Goal: Task Accomplishment & Management: Manage account settings

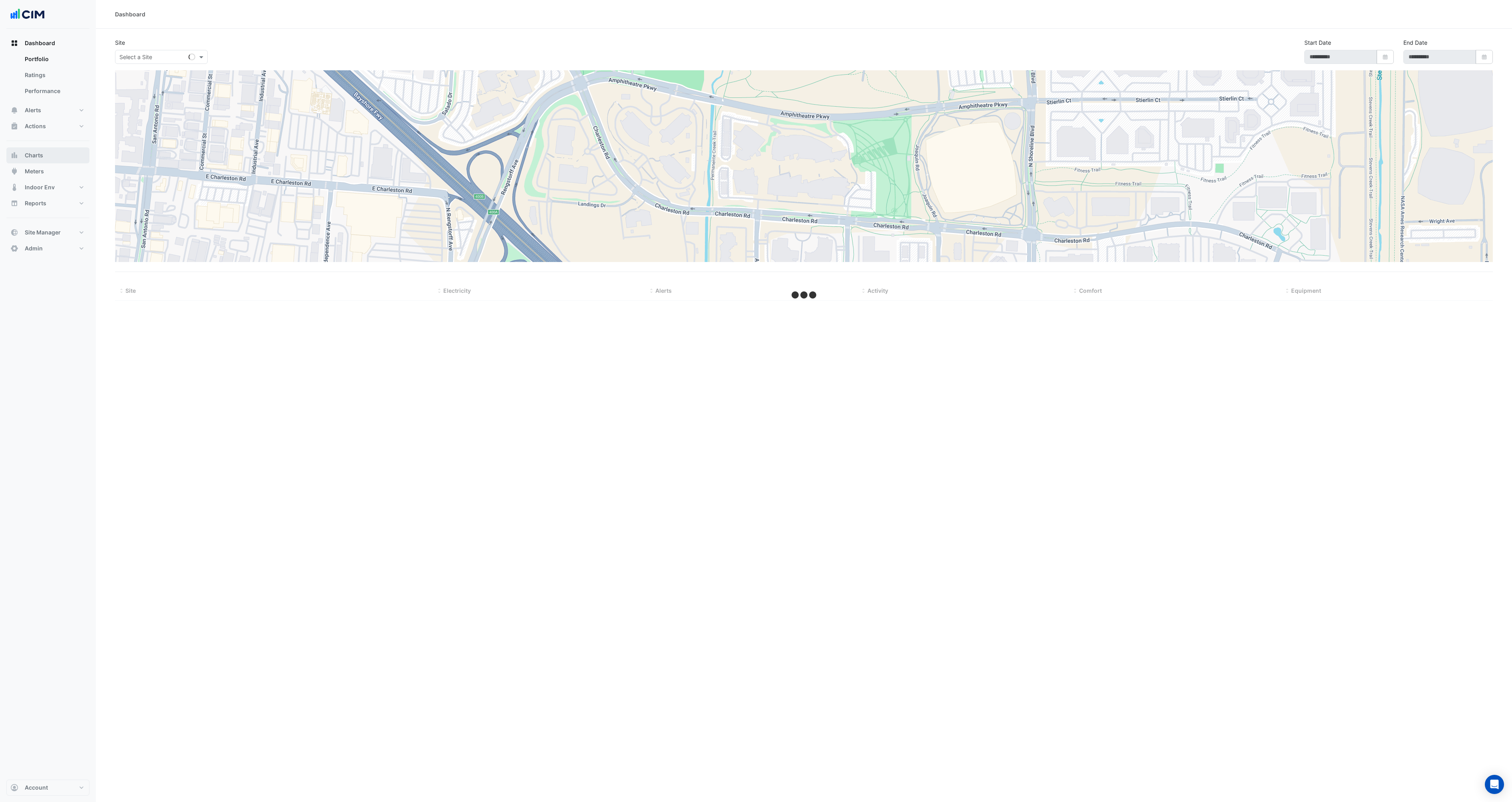
click at [34, 162] on button "Charts" at bounding box center [47, 155] width 83 height 16
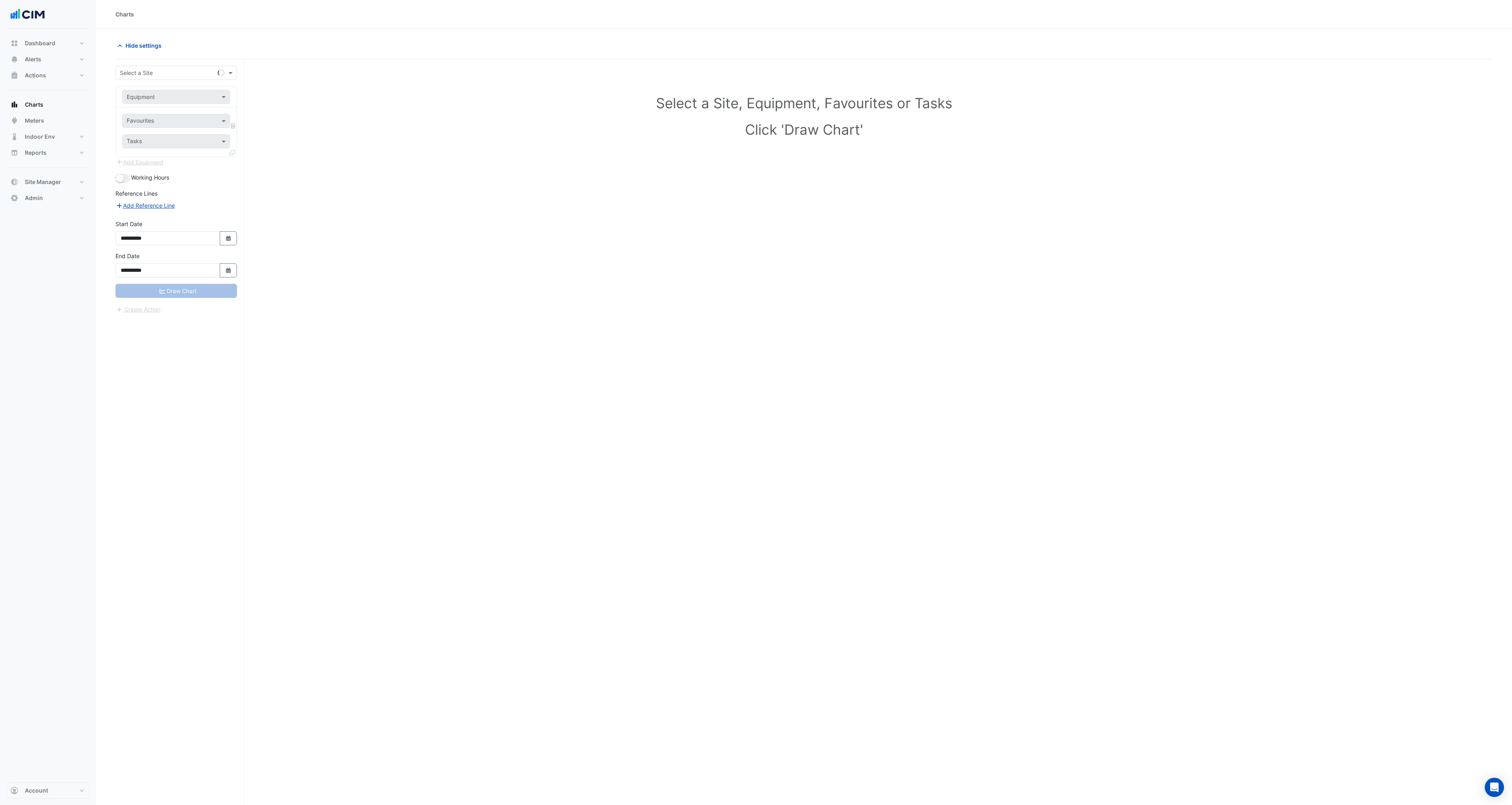
click at [195, 74] on input "text" at bounding box center [168, 73] width 96 height 8
type input "******"
click at [217, 101] on div "Equipment" at bounding box center [176, 97] width 108 height 14
click at [152, 111] on div "AHU-01" at bounding box center [206, 114] width 166 height 11
click at [180, 121] on input "text" at bounding box center [168, 121] width 81 height 8
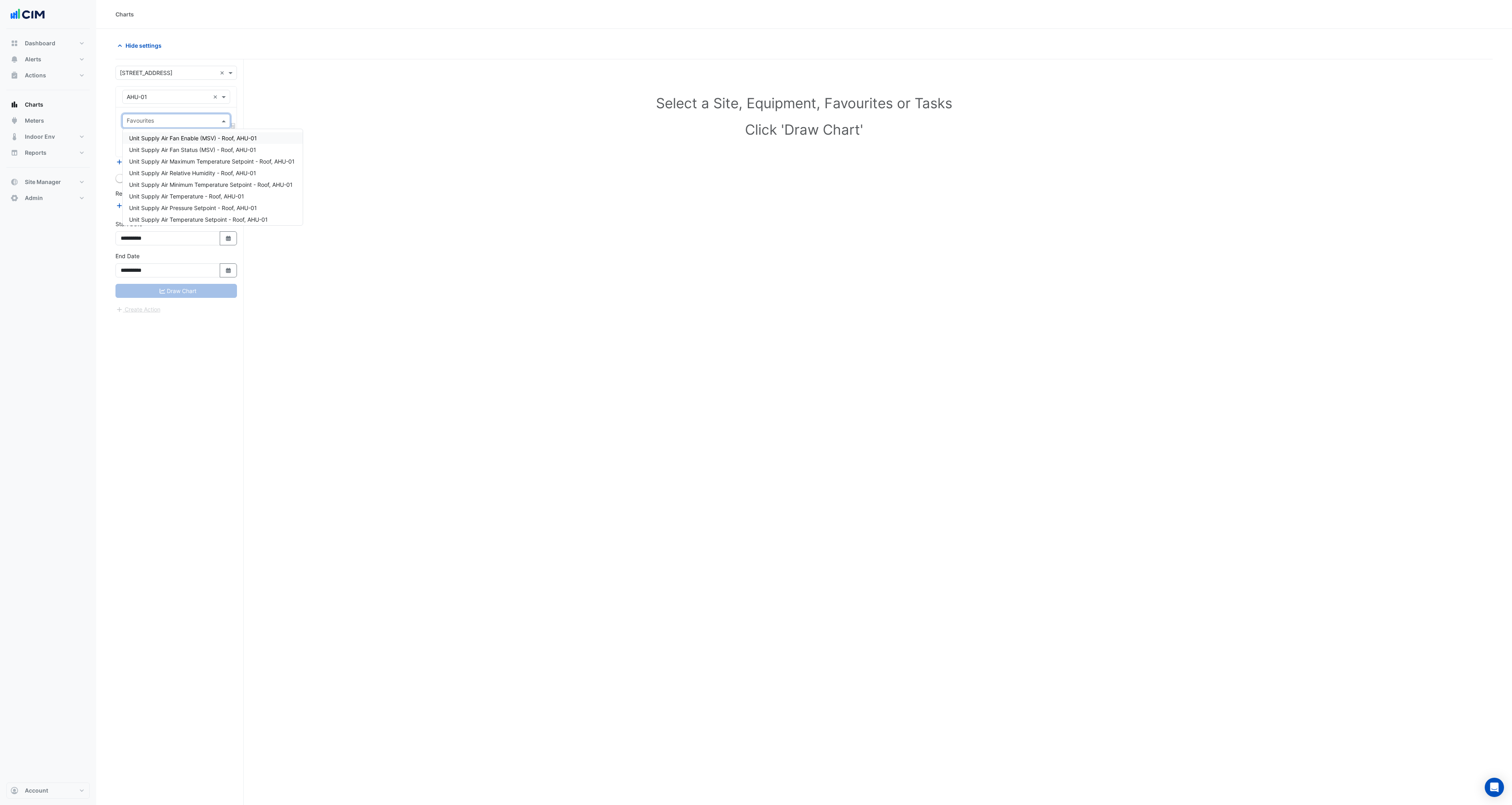
click at [168, 137] on span "Unit Supply Air Fan Enable (MSV) - Roof, AHU-01" at bounding box center [193, 138] width 128 height 7
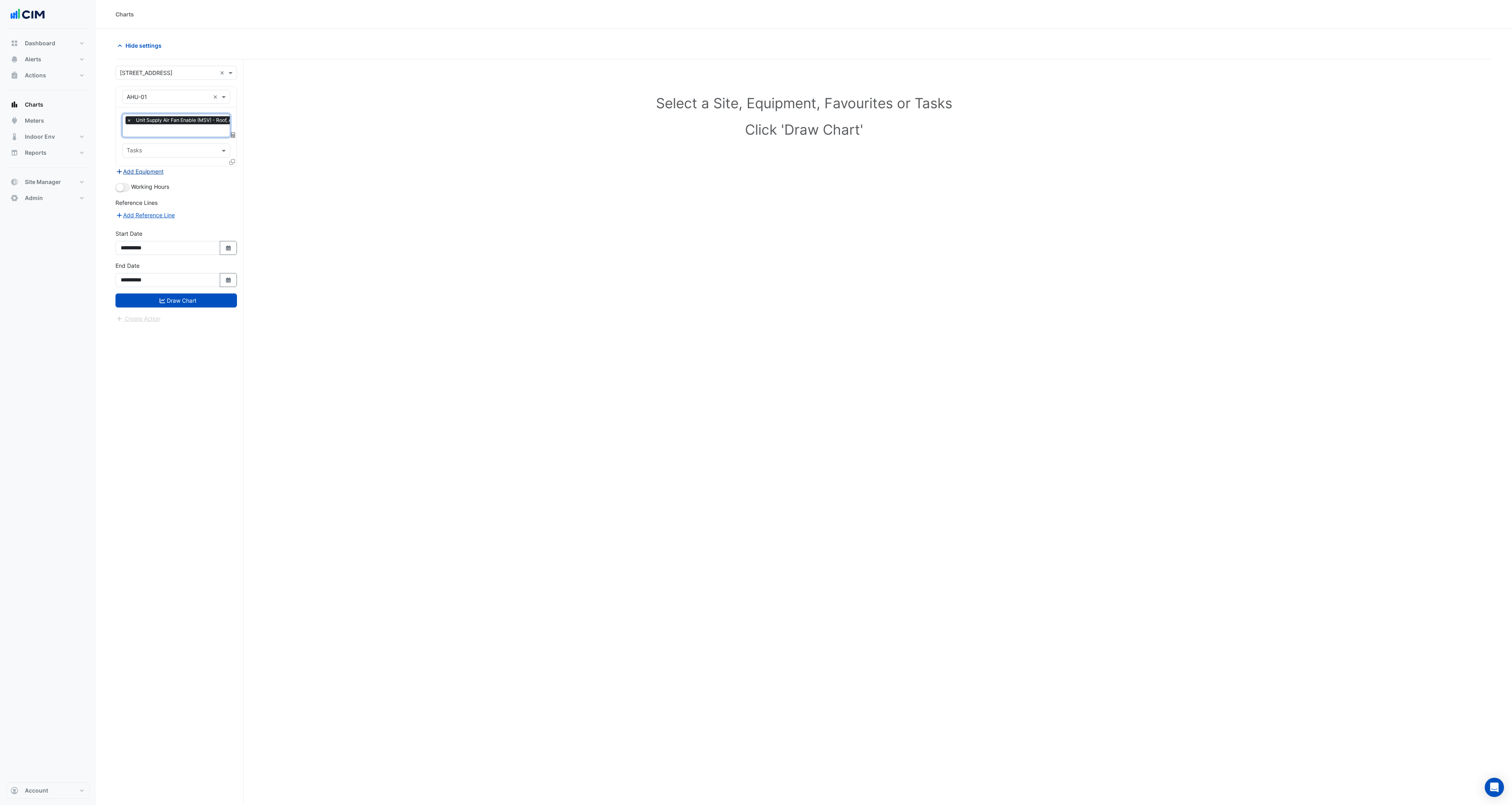
click at [157, 168] on button "Add Equipment" at bounding box center [140, 171] width 48 height 10
click at [159, 180] on input "text" at bounding box center [168, 180] width 83 height 8
type input "*******"
click at [157, 195] on div "Weather" at bounding box center [176, 197] width 107 height 11
click at [167, 206] on input "text" at bounding box center [168, 205] width 81 height 8
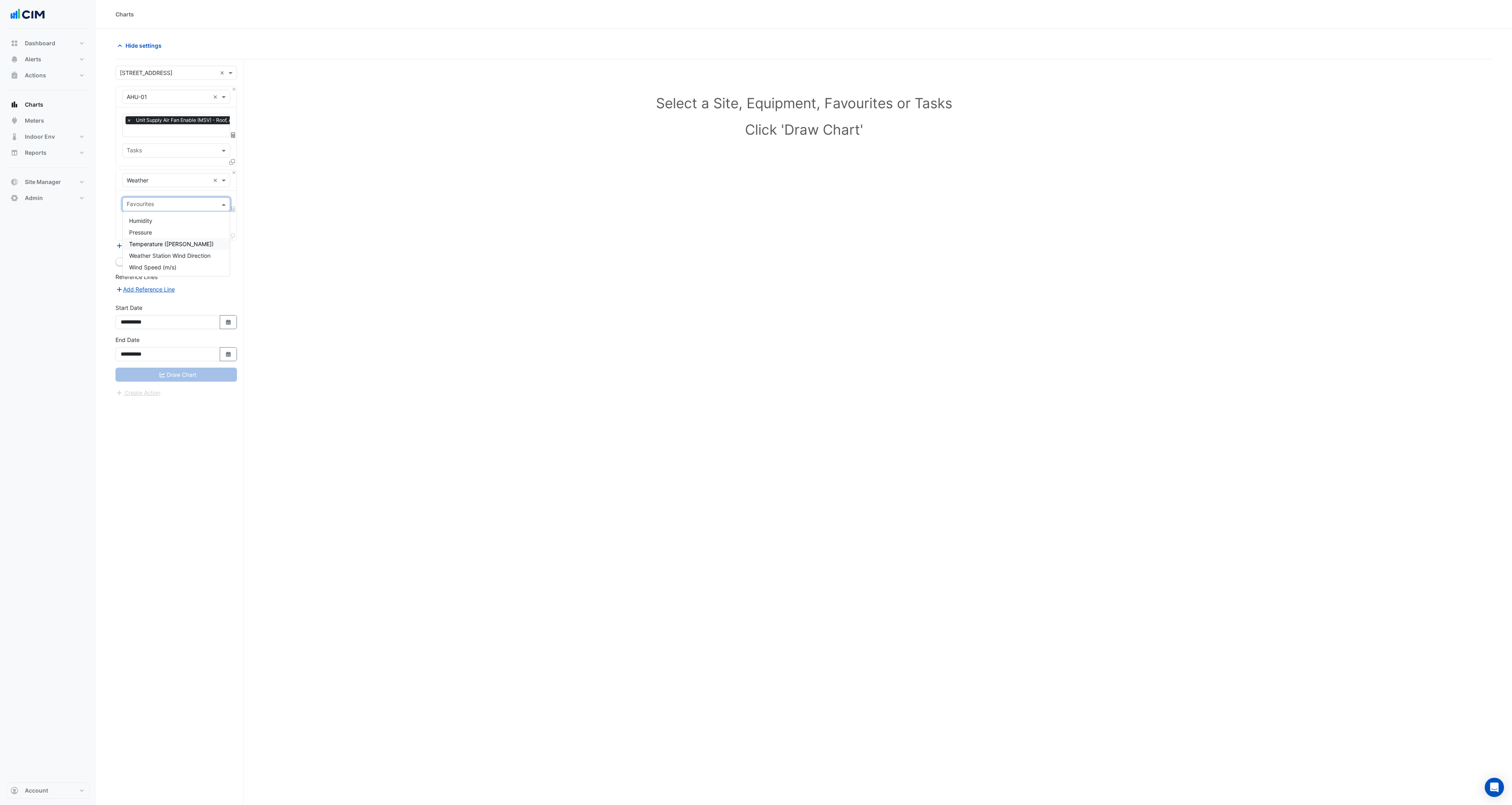
click at [164, 244] on span "Temperature (Celcius)" at bounding box center [171, 244] width 84 height 7
click at [142, 324] on input "**********" at bounding box center [168, 331] width 105 height 14
type input "**********"
click at [164, 379] on button "Draw Chart" at bounding box center [176, 384] width 121 height 14
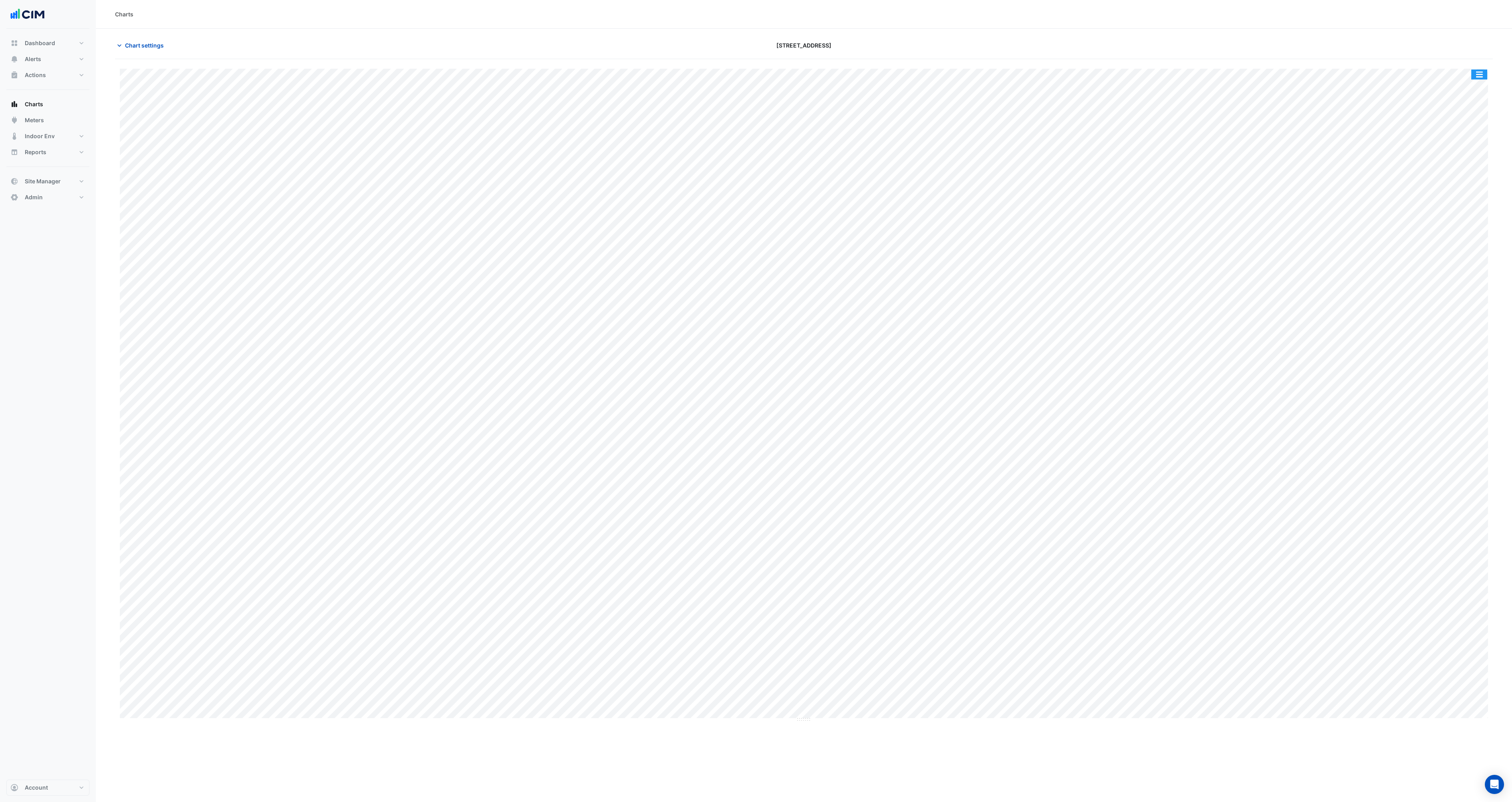
click at [1477, 75] on button "button" at bounding box center [1479, 75] width 16 height 10
click at [1458, 174] on div "Pivot Data Table" at bounding box center [1463, 175] width 48 height 19
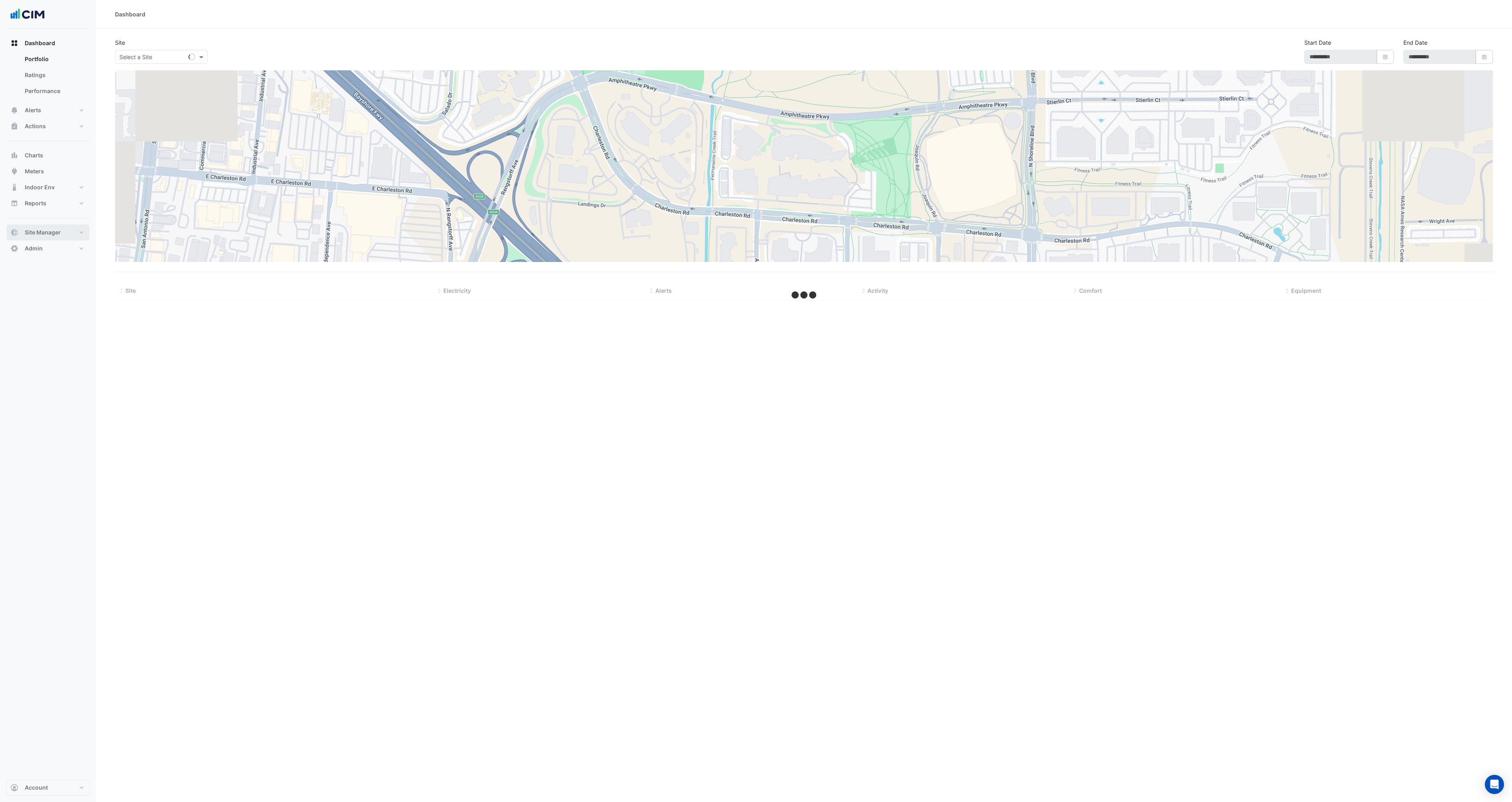
click at [40, 228] on span "Site Manager" at bounding box center [42, 232] width 36 height 8
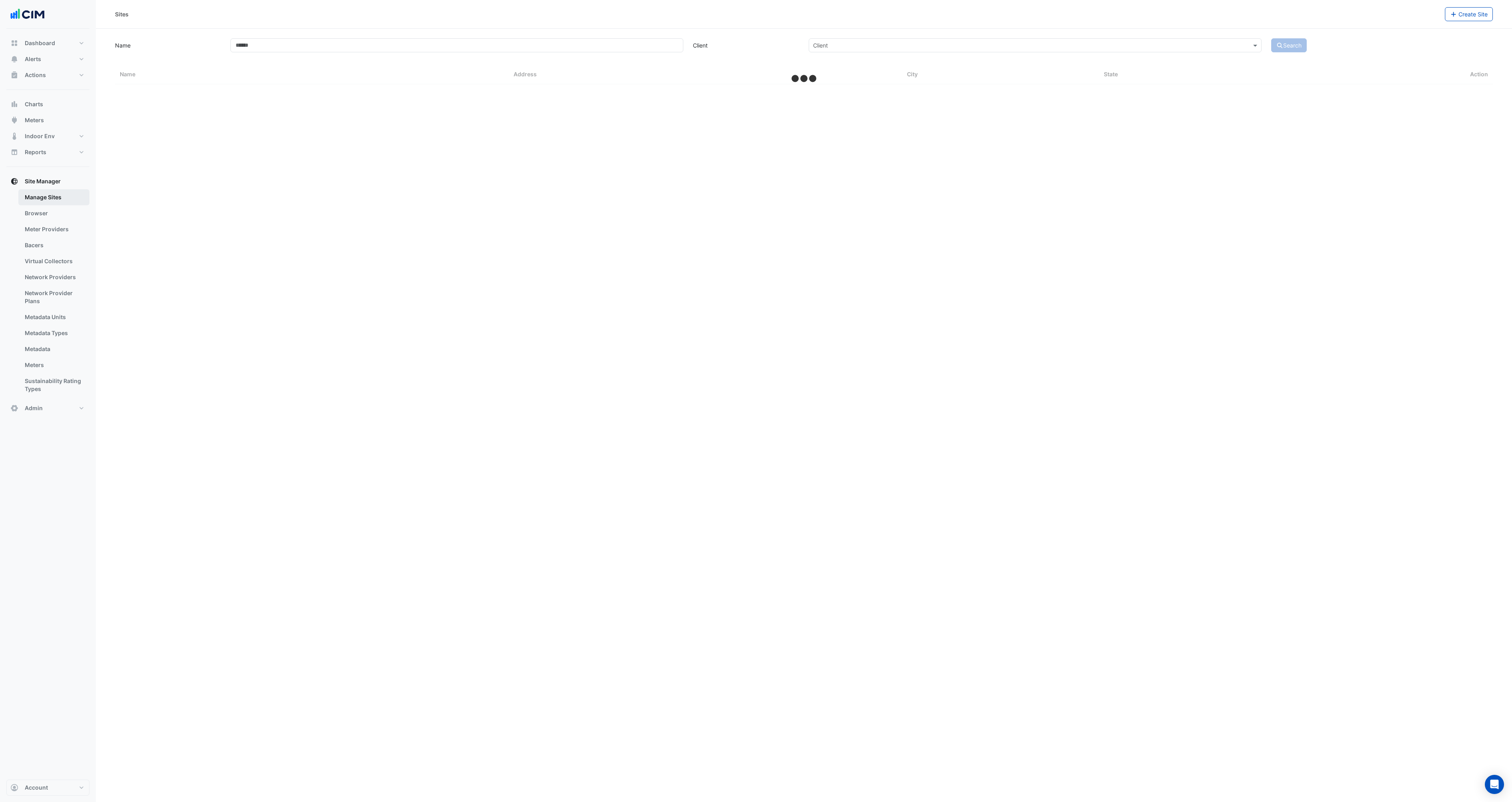
select select "***"
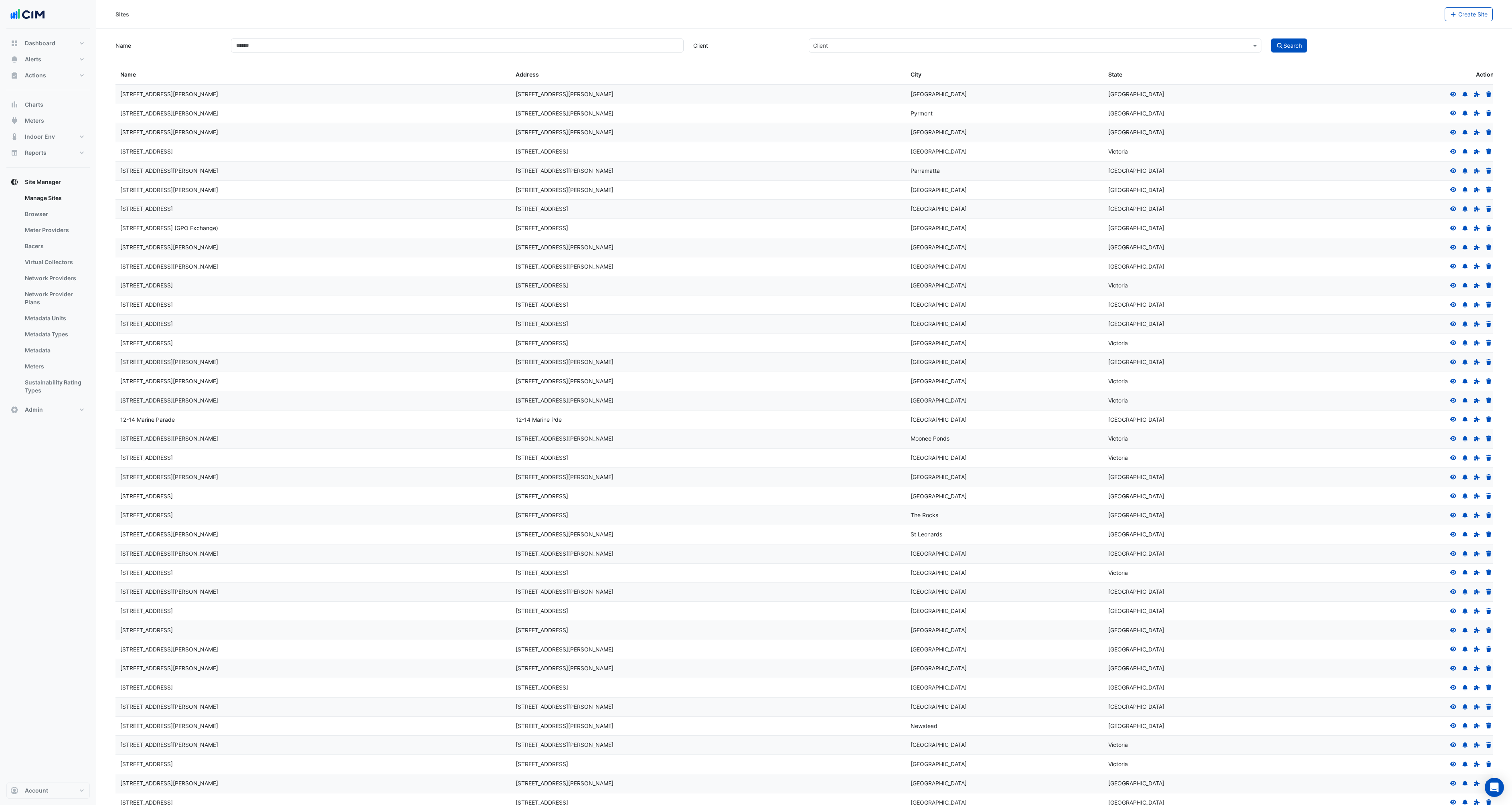
click at [1450, 94] on icon at bounding box center [1453, 94] width 7 height 6
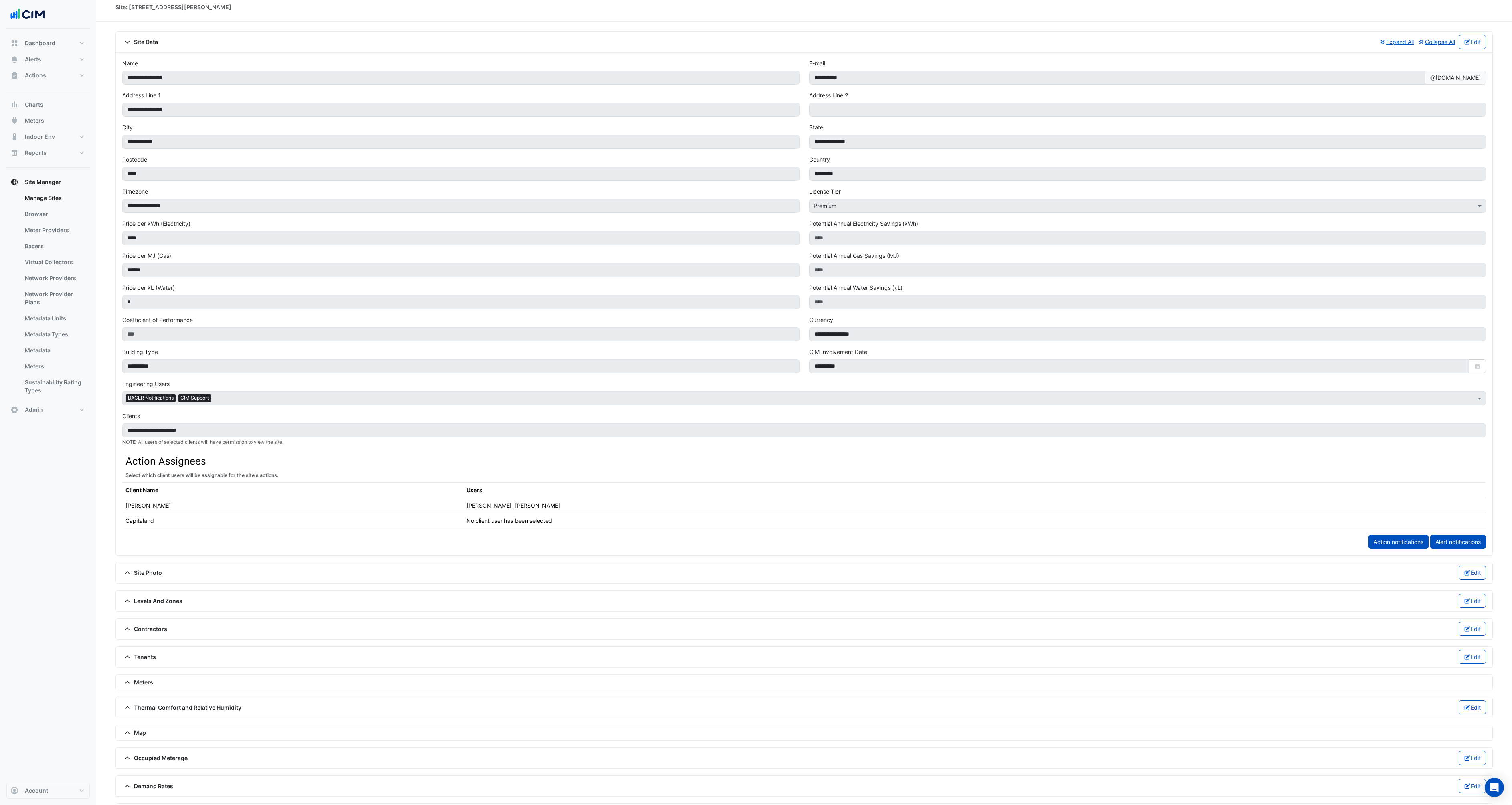
scroll to position [62, 0]
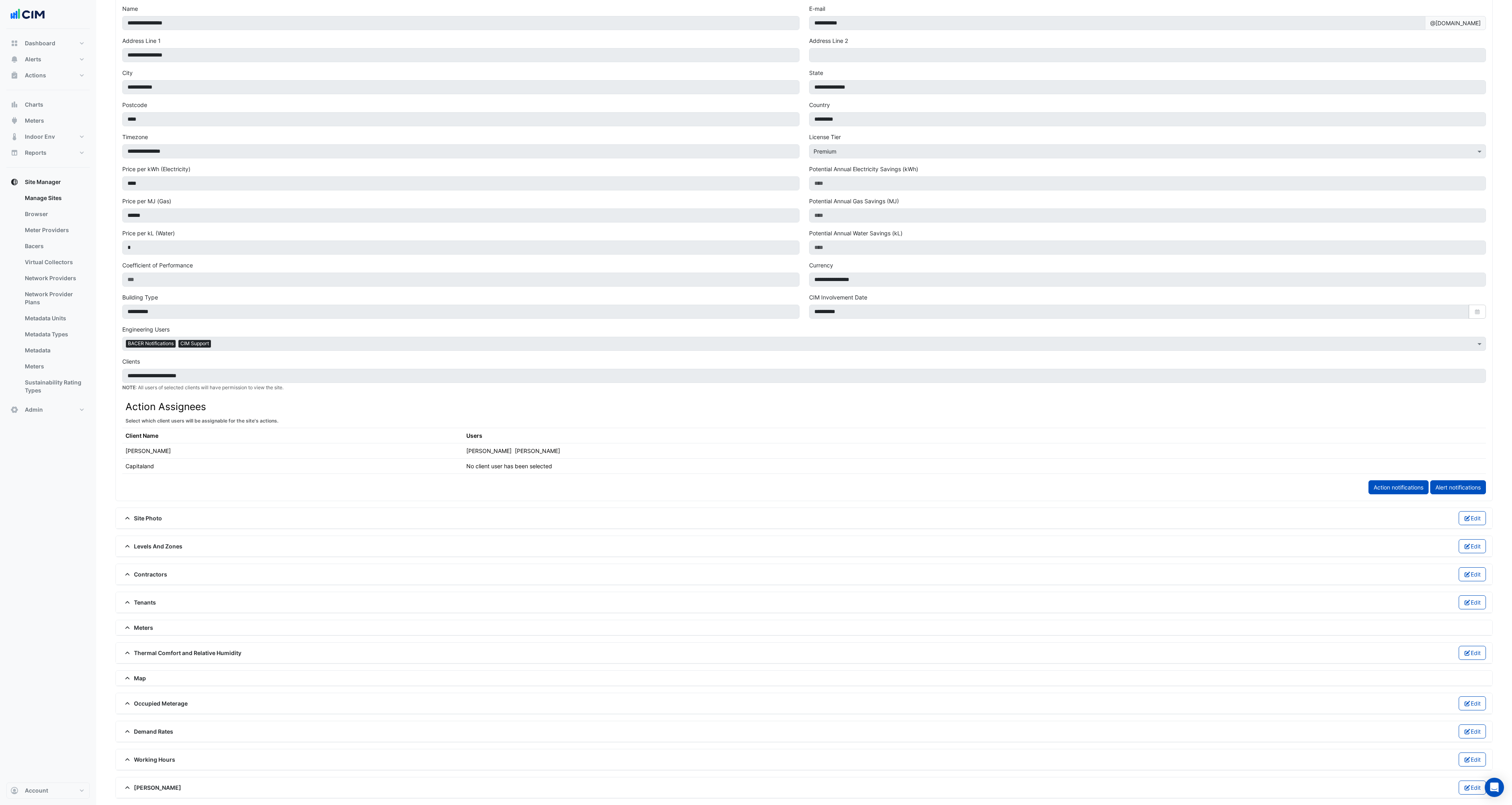
click at [140, 629] on span "Meters" at bounding box center [138, 627] width 31 height 8
click at [209, 650] on link "Gas (3)" at bounding box center [197, 650] width 40 height 16
click at [667, 674] on button "Enter Data" at bounding box center [655, 674] width 45 height 14
select select "******"
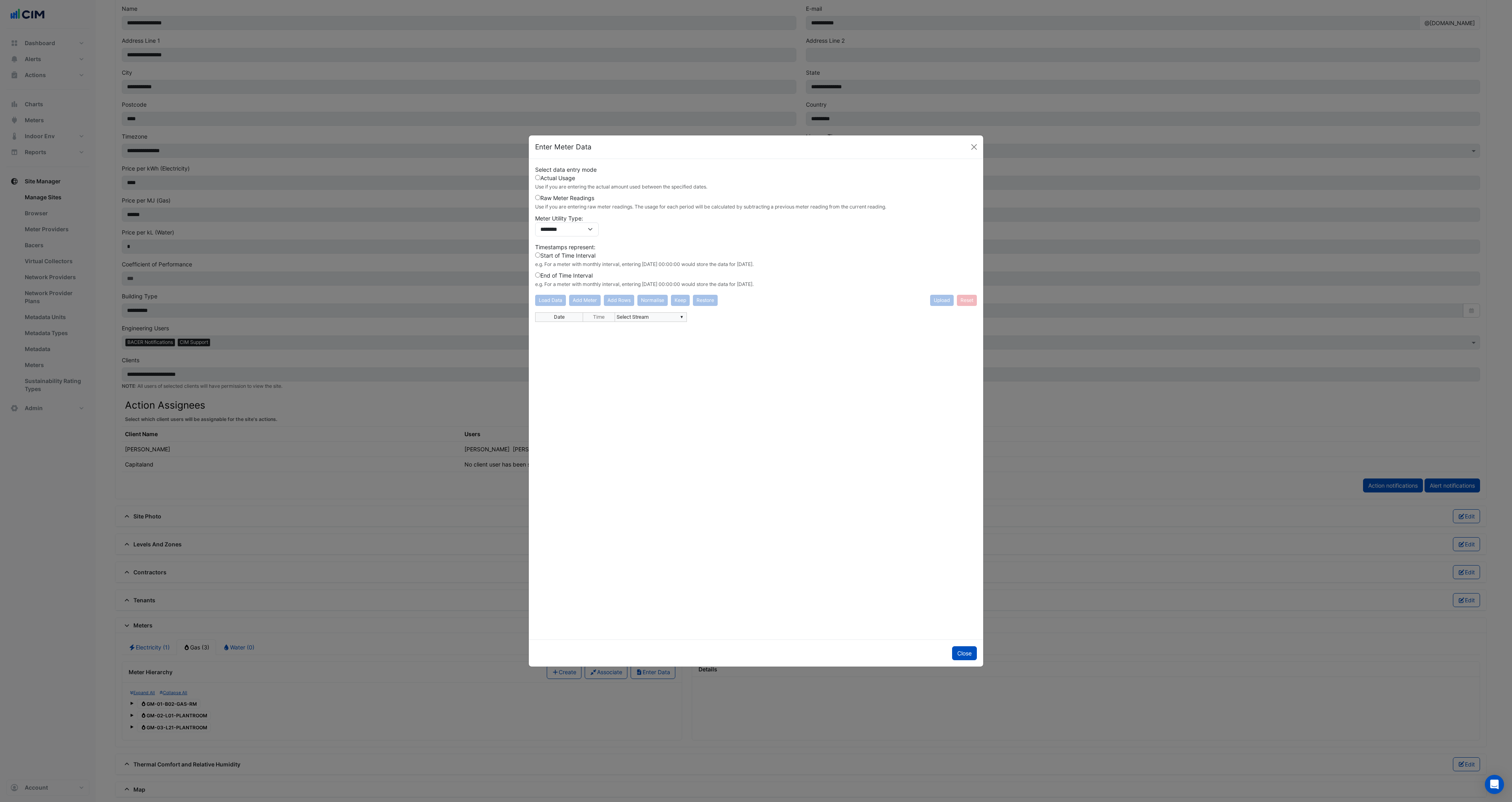
click at [547, 197] on label "Raw Meter Readings Use if you are entering raw meter readings. The usage for ea…" at bounding box center [710, 202] width 351 height 17
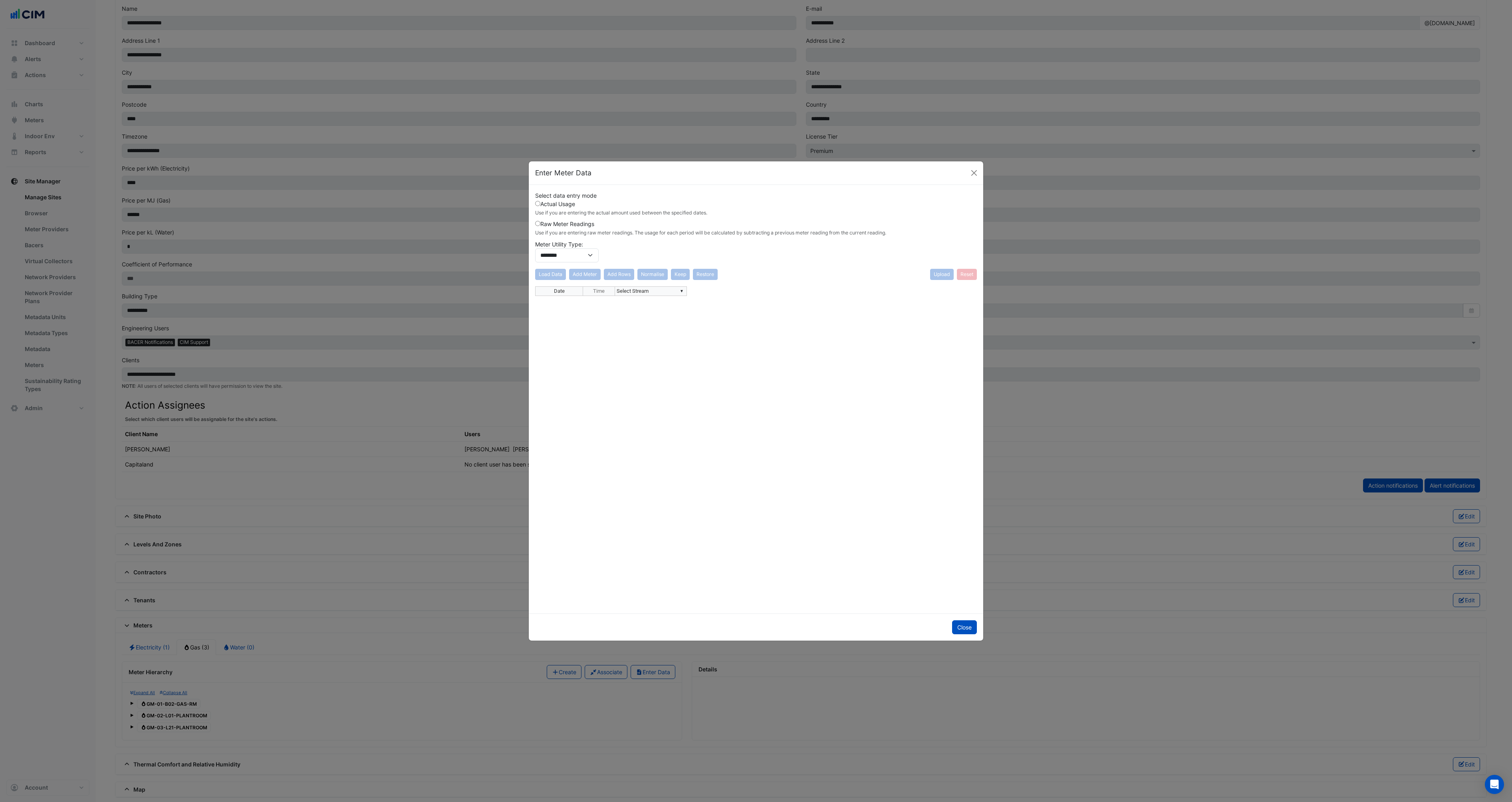
click at [551, 179] on div "Enter Meter Data" at bounding box center [756, 173] width 454 height 23
click at [551, 205] on label "Actual Usage Use if you are entering the actual amount used between the specifi…" at bounding box center [621, 208] width 172 height 17
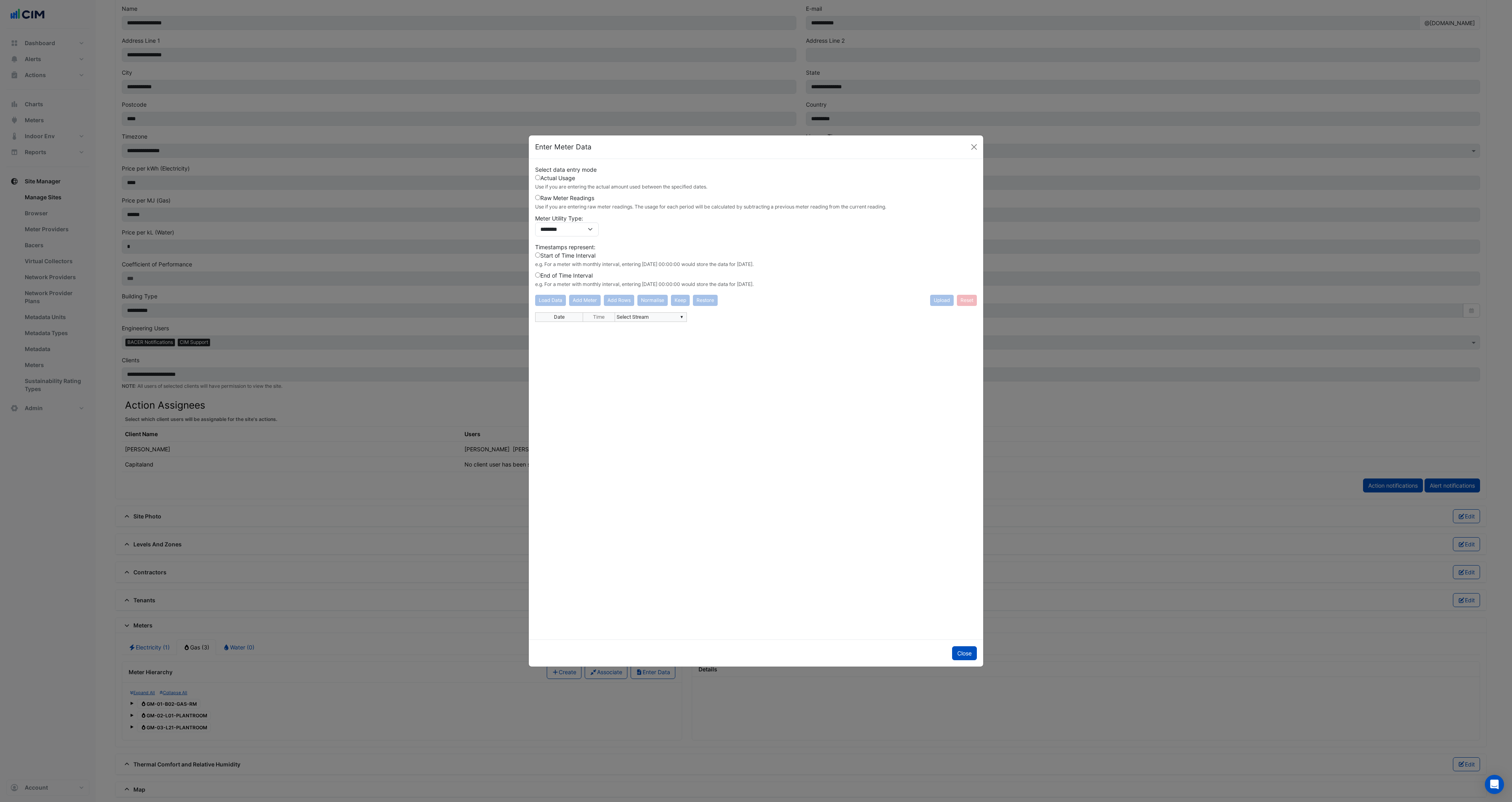
click at [552, 273] on label "End of Time Interval e.g. For a meter with monthly interval, entering 2020-02-0…" at bounding box center [645, 279] width 219 height 17
click at [557, 254] on label "Start of Time Interval e.g. For a meter with monthly interval, entering 2020-02…" at bounding box center [645, 259] width 219 height 17
click at [961, 652] on button "Close" at bounding box center [964, 653] width 25 height 14
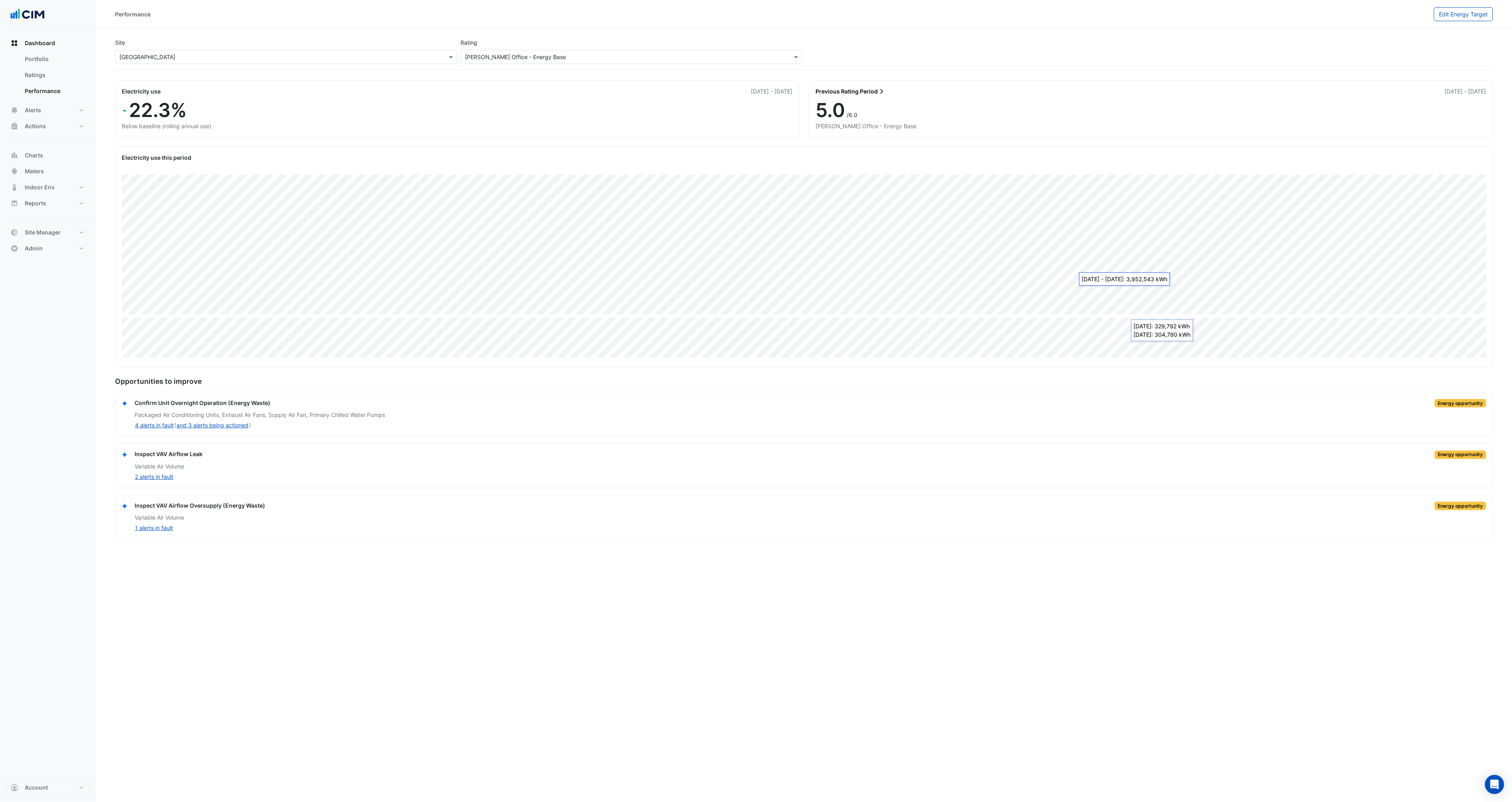
click at [582, 654] on div "Performance Edit Energy Target Site × Chifley Tower Rating NABERS Office - Ener…" at bounding box center [804, 401] width 1417 height 802
